Goal: Information Seeking & Learning: Learn about a topic

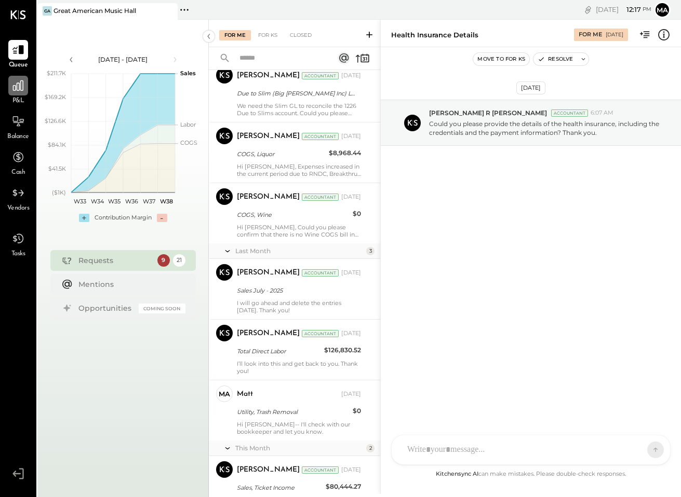
scroll to position [1047, 0]
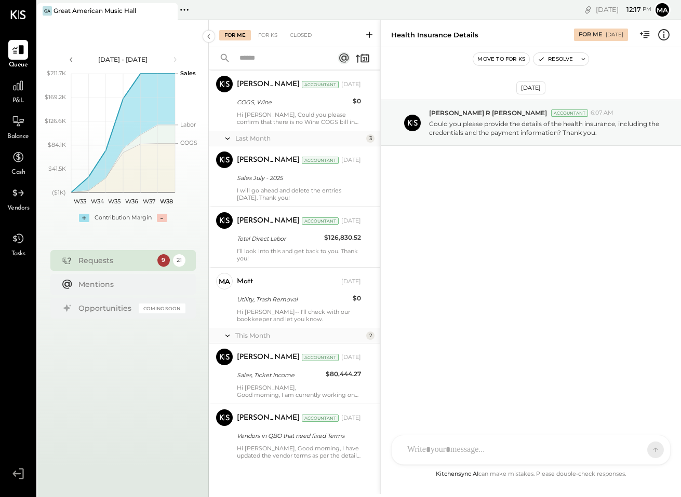
click at [127, 60] on div "[DATE] - [DATE]" at bounding box center [123, 59] width 88 height 9
click at [13, 92] on icon at bounding box center [17, 85] width 13 height 13
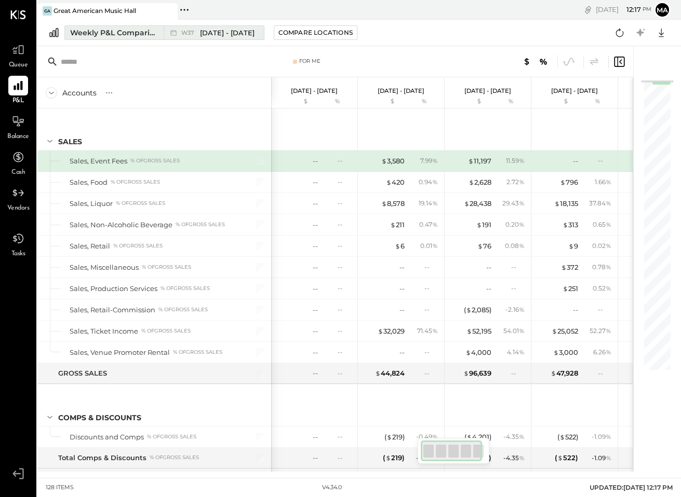
click at [112, 38] on button "Weekly P&L Comparison W37 [DATE] - [DATE]" at bounding box center [164, 32] width 200 height 15
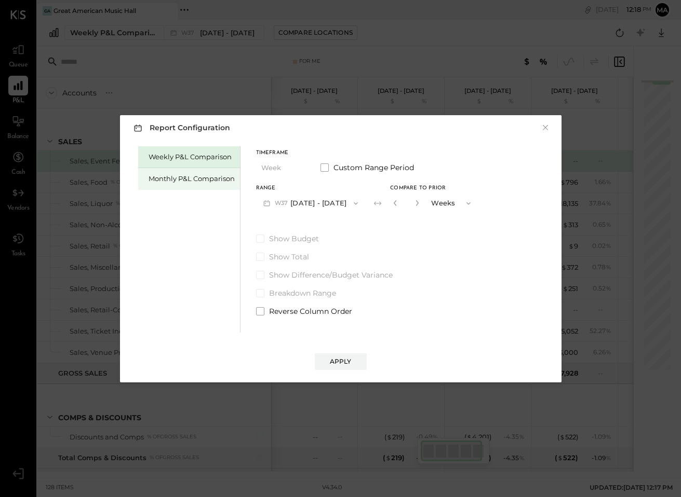
click at [171, 173] on div "Monthly P&L Comparison" at bounding box center [189, 179] width 102 height 22
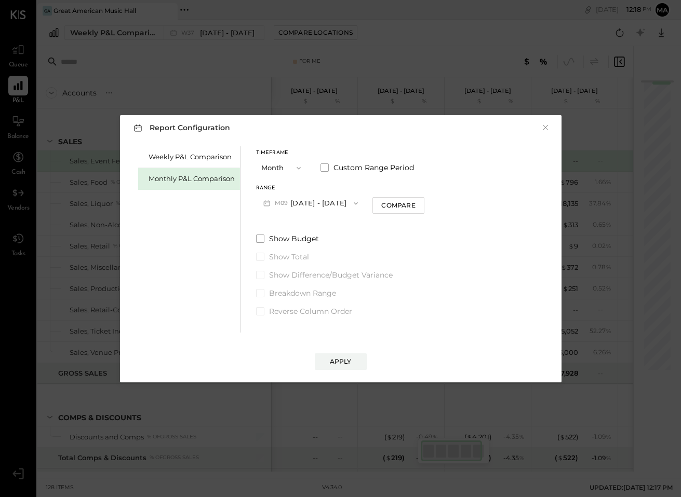
click at [316, 201] on button "M09 [DATE] - [DATE]" at bounding box center [311, 203] width 110 height 19
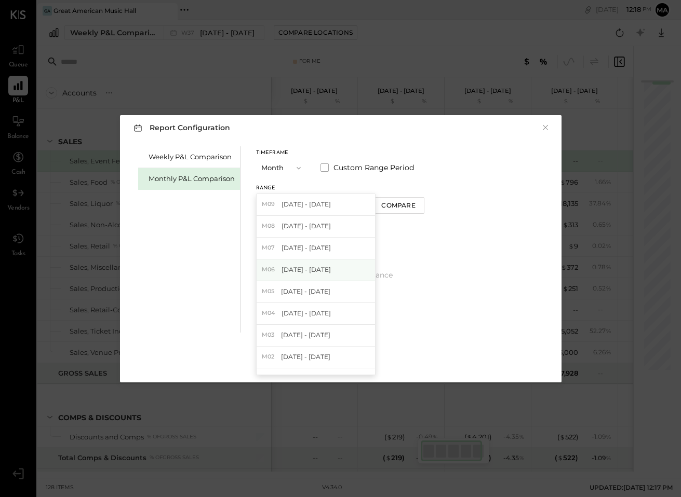
click at [327, 268] on span "[DATE] - [DATE]" at bounding box center [305, 269] width 49 height 9
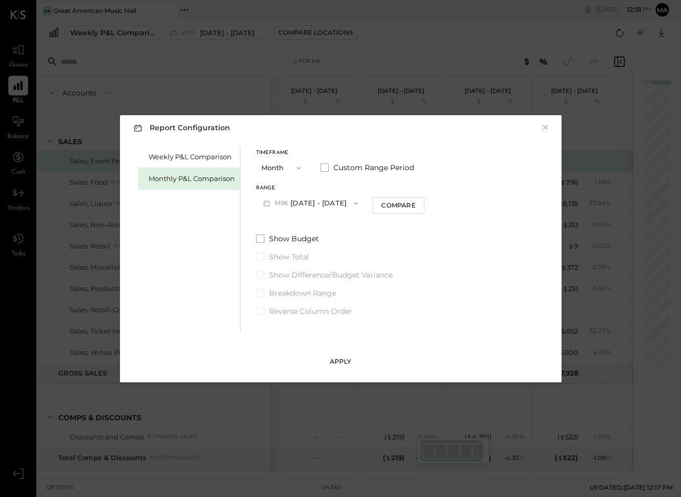
click at [345, 357] on button "Apply" at bounding box center [341, 362] width 52 height 17
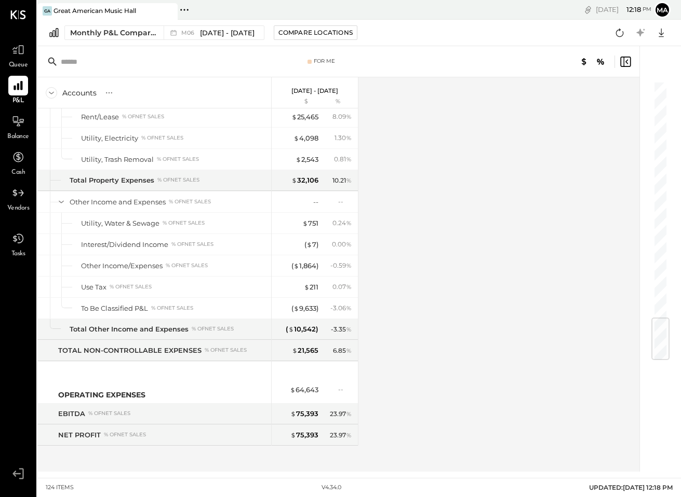
scroll to position [809, 0]
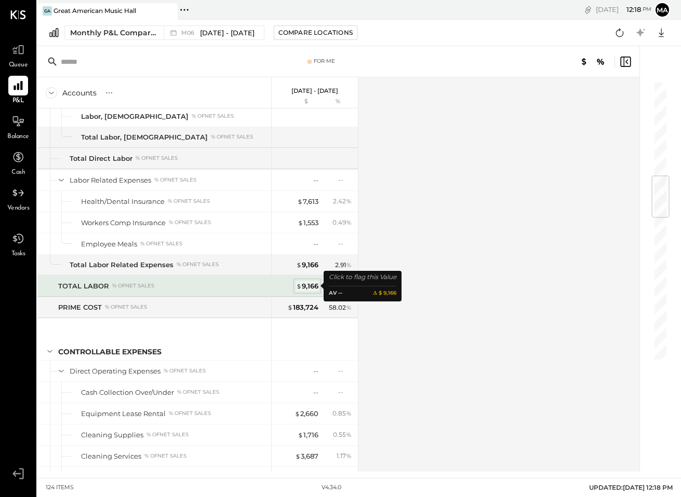
click at [309, 288] on div "$ 9,166" at bounding box center [307, 286] width 22 height 10
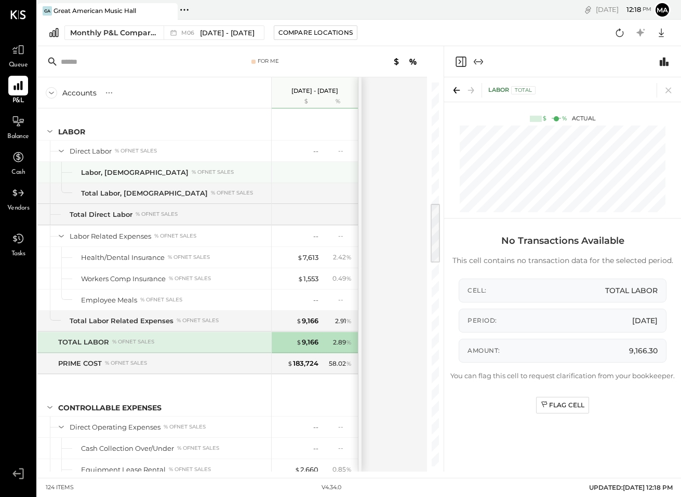
scroll to position [725, 0]
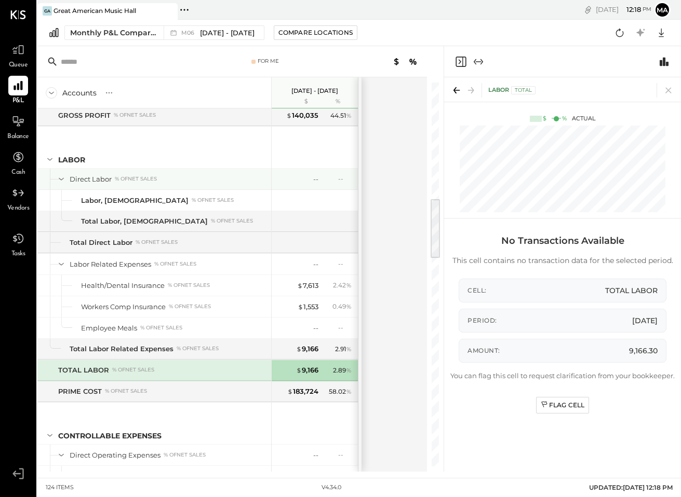
click at [305, 184] on div "--" at bounding box center [298, 179] width 42 height 10
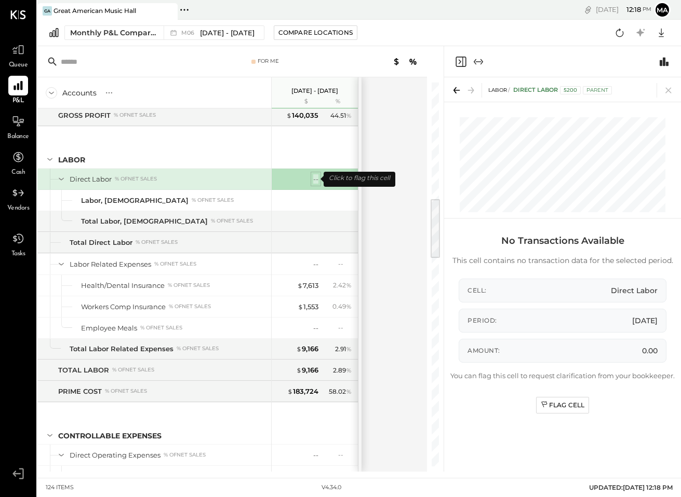
click at [314, 182] on div "--" at bounding box center [315, 179] width 5 height 10
click at [637, 89] on icon at bounding box center [668, 90] width 15 height 15
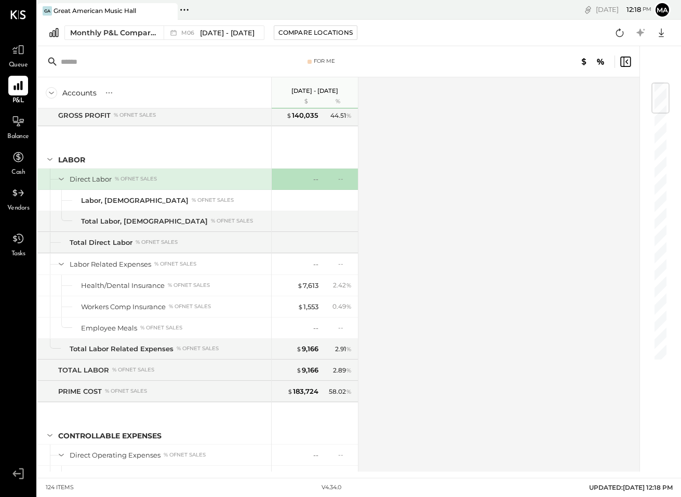
click at [152, 181] on div "% of NET SALES" at bounding box center [136, 178] width 42 height 7
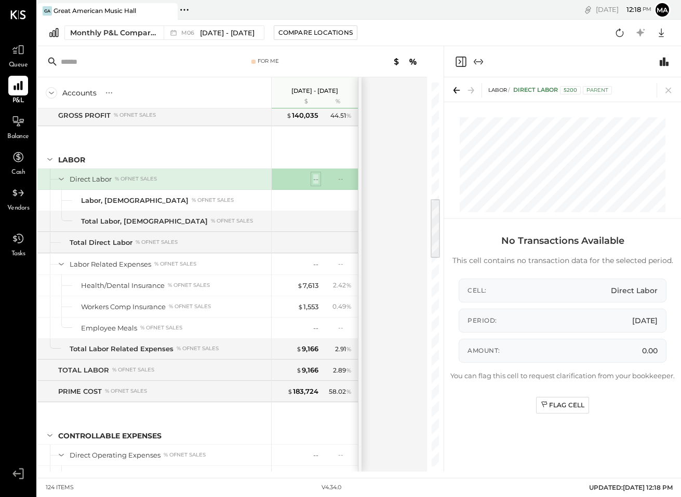
click at [314, 182] on div "--" at bounding box center [315, 179] width 5 height 10
click at [309, 182] on div "--" at bounding box center [298, 179] width 42 height 10
click at [637, 88] on icon at bounding box center [668, 90] width 15 height 15
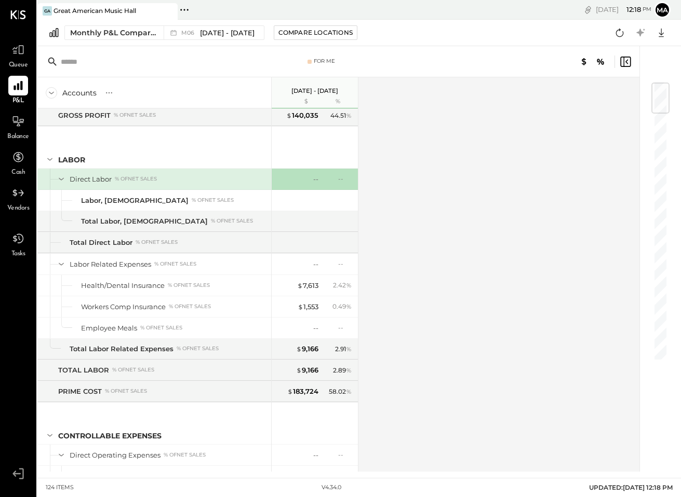
click at [285, 181] on div "--" at bounding box center [298, 179] width 42 height 10
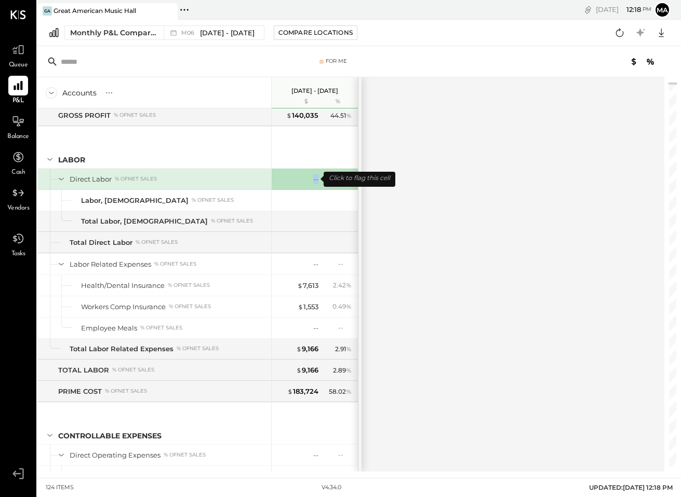
click at [285, 181] on div "--" at bounding box center [298, 179] width 42 height 10
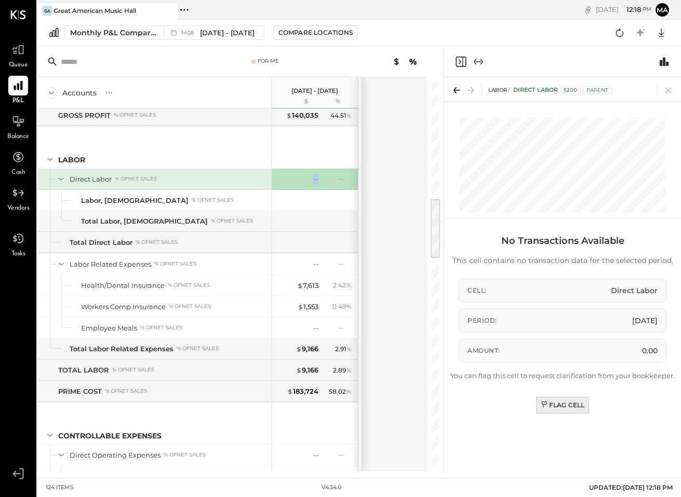
click at [548, 407] on icon at bounding box center [544, 405] width 8 height 8
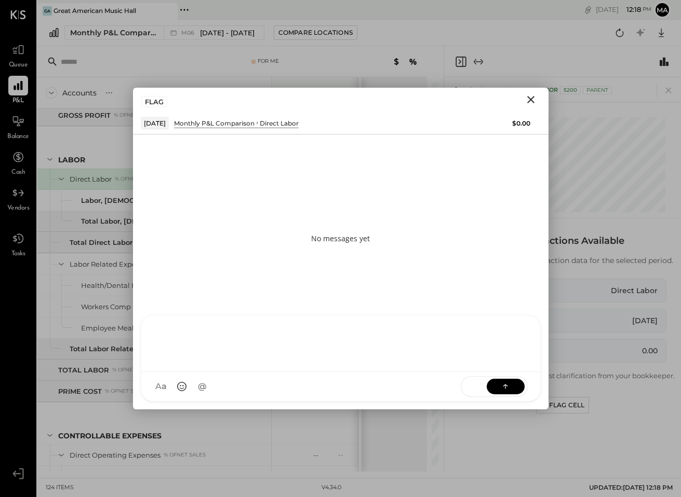
click at [200, 363] on div at bounding box center [341, 343] width 378 height 42
click at [231, 334] on div "**********" at bounding box center [341, 343] width 378 height 42
drag, startPoint x: 279, startPoint y: 331, endPoint x: 273, endPoint y: 331, distance: 5.7
click at [273, 331] on div "**********" at bounding box center [341, 343] width 378 height 42
click at [300, 333] on div "**********" at bounding box center [341, 343] width 378 height 42
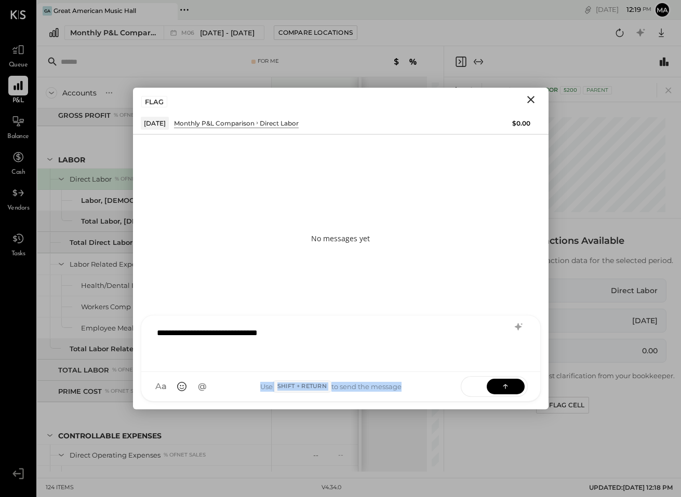
drag, startPoint x: 269, startPoint y: 98, endPoint x: 300, endPoint y: 239, distance: 144.0
click at [302, 112] on div "FLAG" at bounding box center [340, 100] width 415 height 24
click at [305, 331] on div "**********" at bounding box center [341, 343] width 378 height 42
click at [441, 333] on div "**********" at bounding box center [341, 343] width 378 height 42
click at [294, 335] on div "**********" at bounding box center [341, 343] width 378 height 42
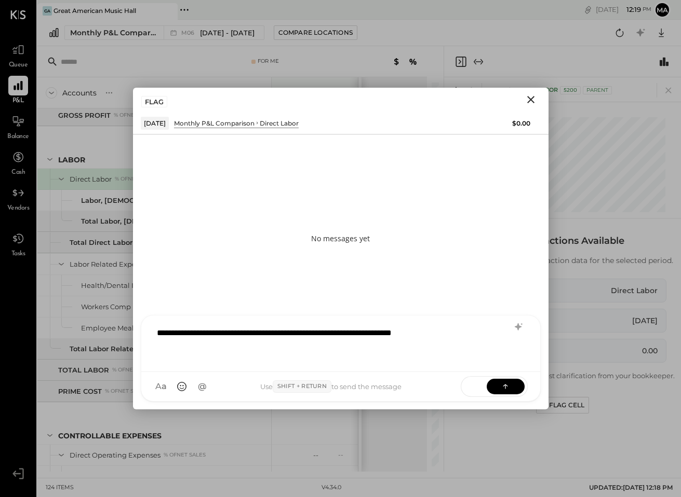
click at [482, 331] on div "**********" at bounding box center [341, 343] width 378 height 42
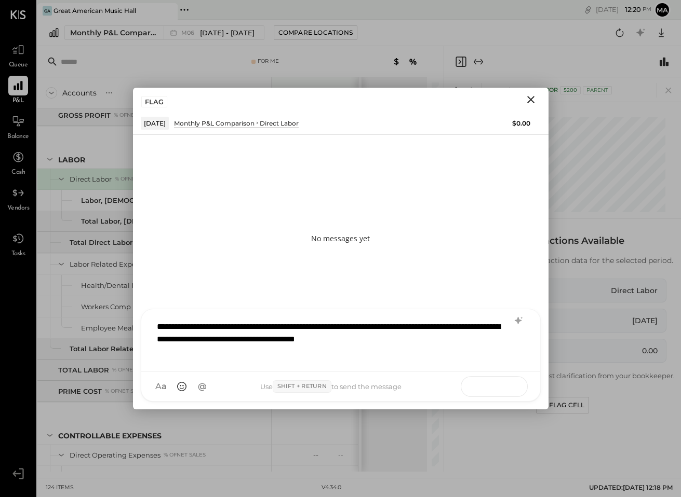
click at [500, 388] on button at bounding box center [505, 386] width 38 height 16
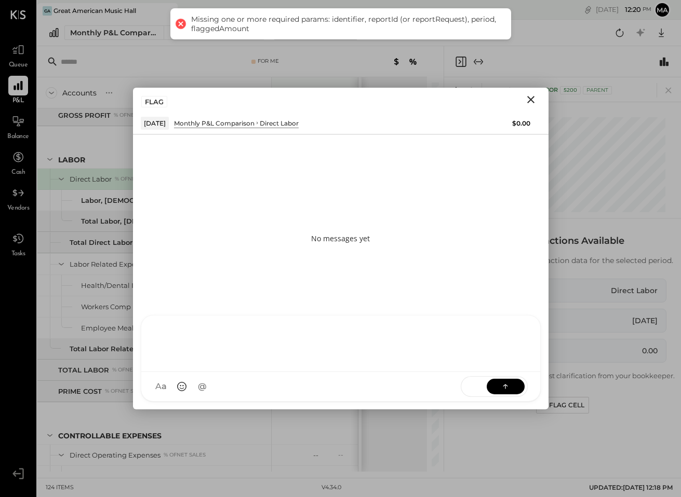
click at [535, 96] on icon "Close" at bounding box center [530, 99] width 12 height 12
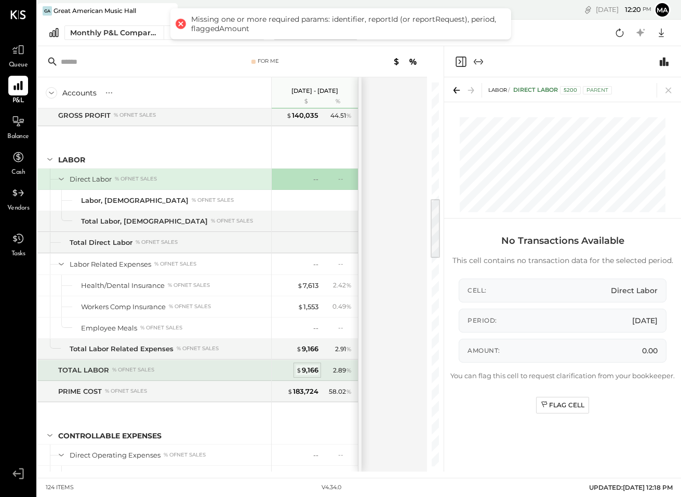
click at [312, 373] on div "$ 9,166" at bounding box center [307, 371] width 22 height 10
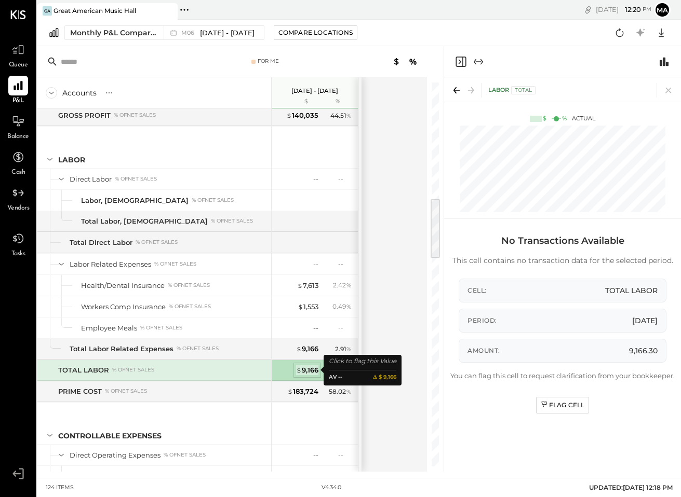
click at [312, 373] on div "$ 9,166" at bounding box center [307, 371] width 22 height 10
click at [545, 402] on icon at bounding box center [544, 405] width 8 height 8
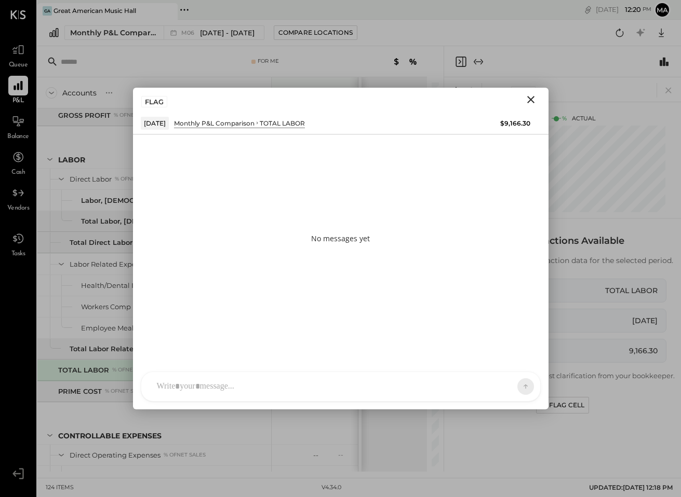
click at [212, 385] on div at bounding box center [331, 386] width 359 height 23
click at [235, 336] on div "**********" at bounding box center [341, 343] width 378 height 42
click at [290, 337] on div "**********" at bounding box center [341, 343] width 378 height 42
click at [504, 392] on button at bounding box center [505, 386] width 38 height 16
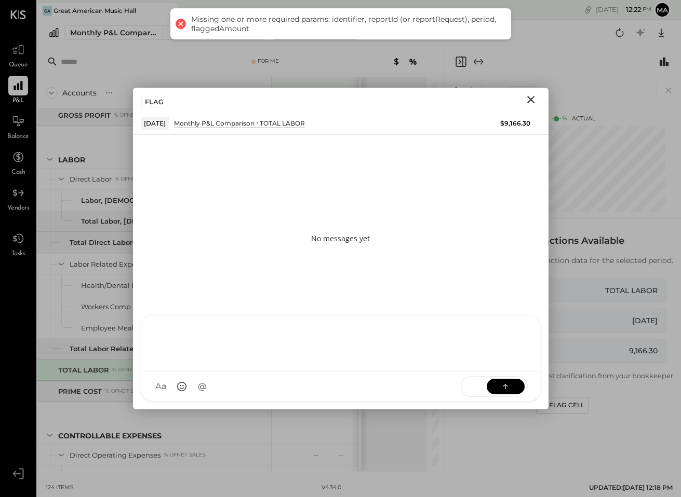
click at [526, 99] on icon "Close" at bounding box center [530, 99] width 12 height 12
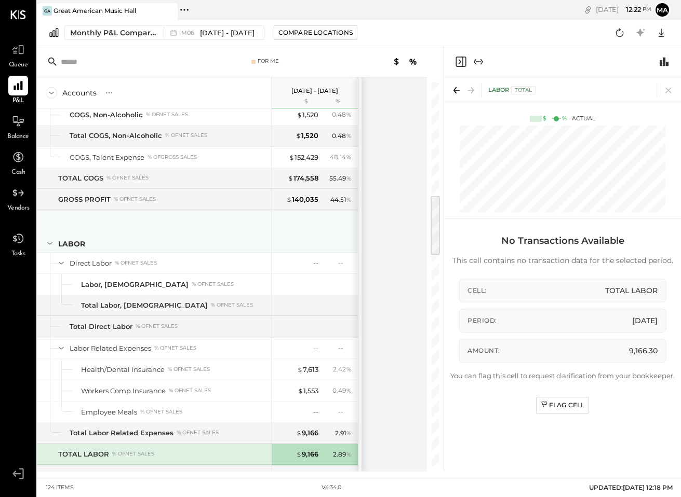
scroll to position [707, 0]
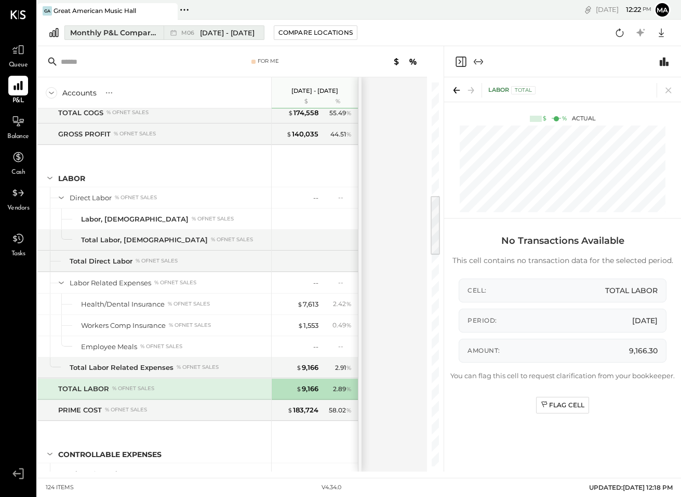
click at [206, 35] on span "[DATE] - [DATE]" at bounding box center [227, 33] width 55 height 10
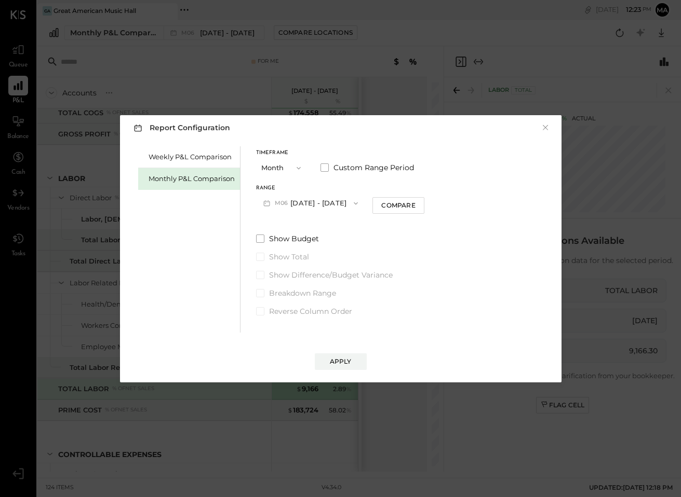
click at [304, 196] on button "M06 [DATE] - [DATE]" at bounding box center [311, 203] width 110 height 19
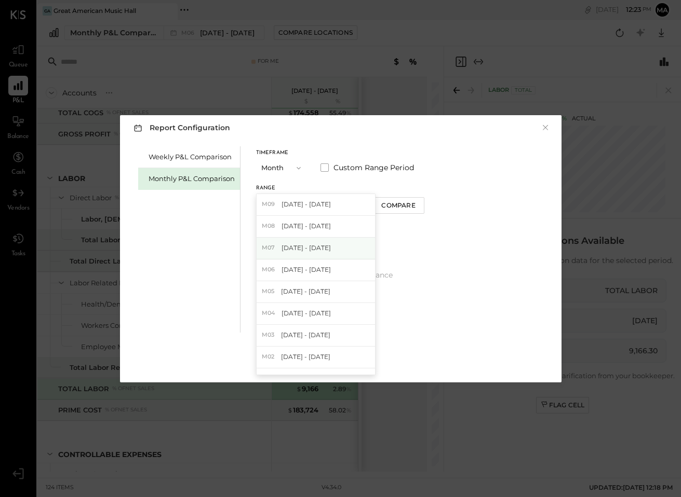
click at [319, 244] on span "[DATE] - [DATE]" at bounding box center [305, 247] width 49 height 9
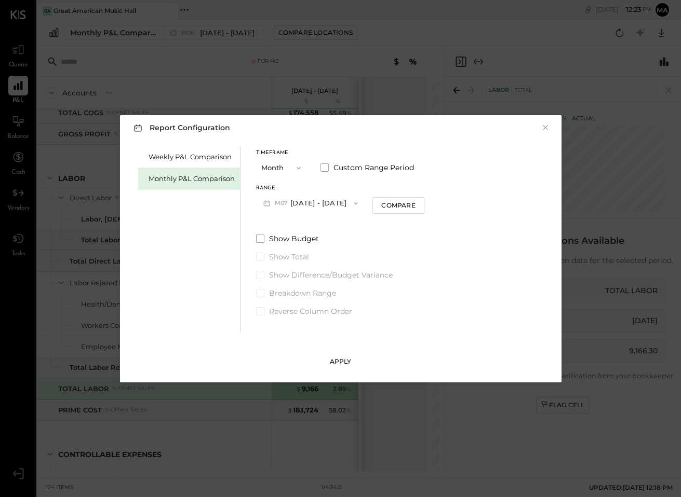
click at [351, 358] on button "Apply" at bounding box center [341, 362] width 52 height 17
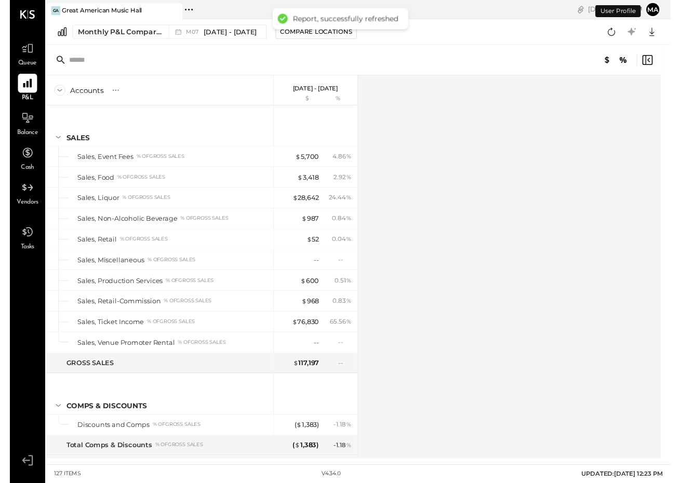
scroll to position [859, 0]
